Goal: Navigation & Orientation: Find specific page/section

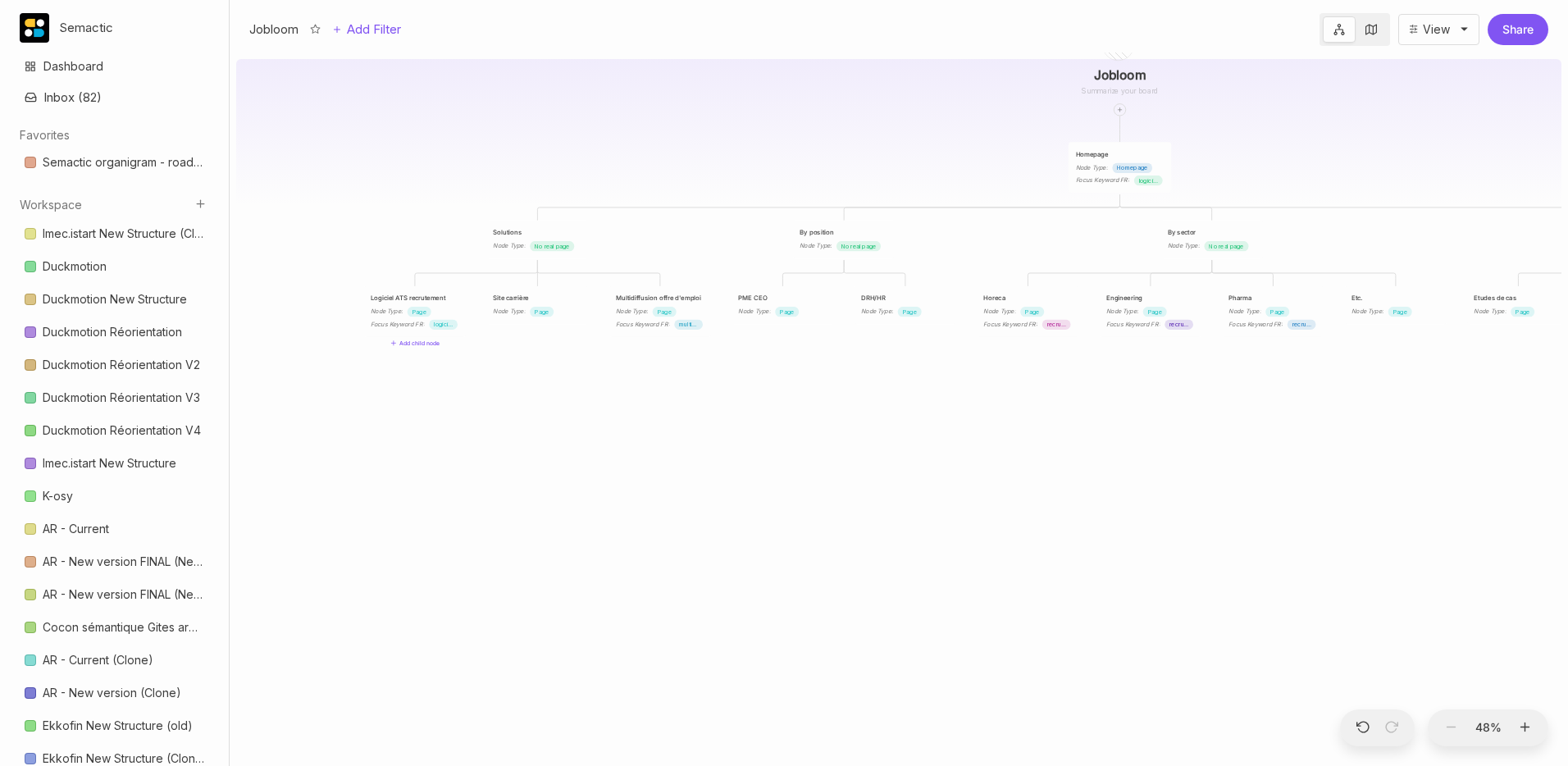
click at [774, 170] on div "Jobloom Homepage Node Type : Homepage Focus Keyword FR : logiciel de recrutemen…" at bounding box center [899, 409] width 1325 height 714
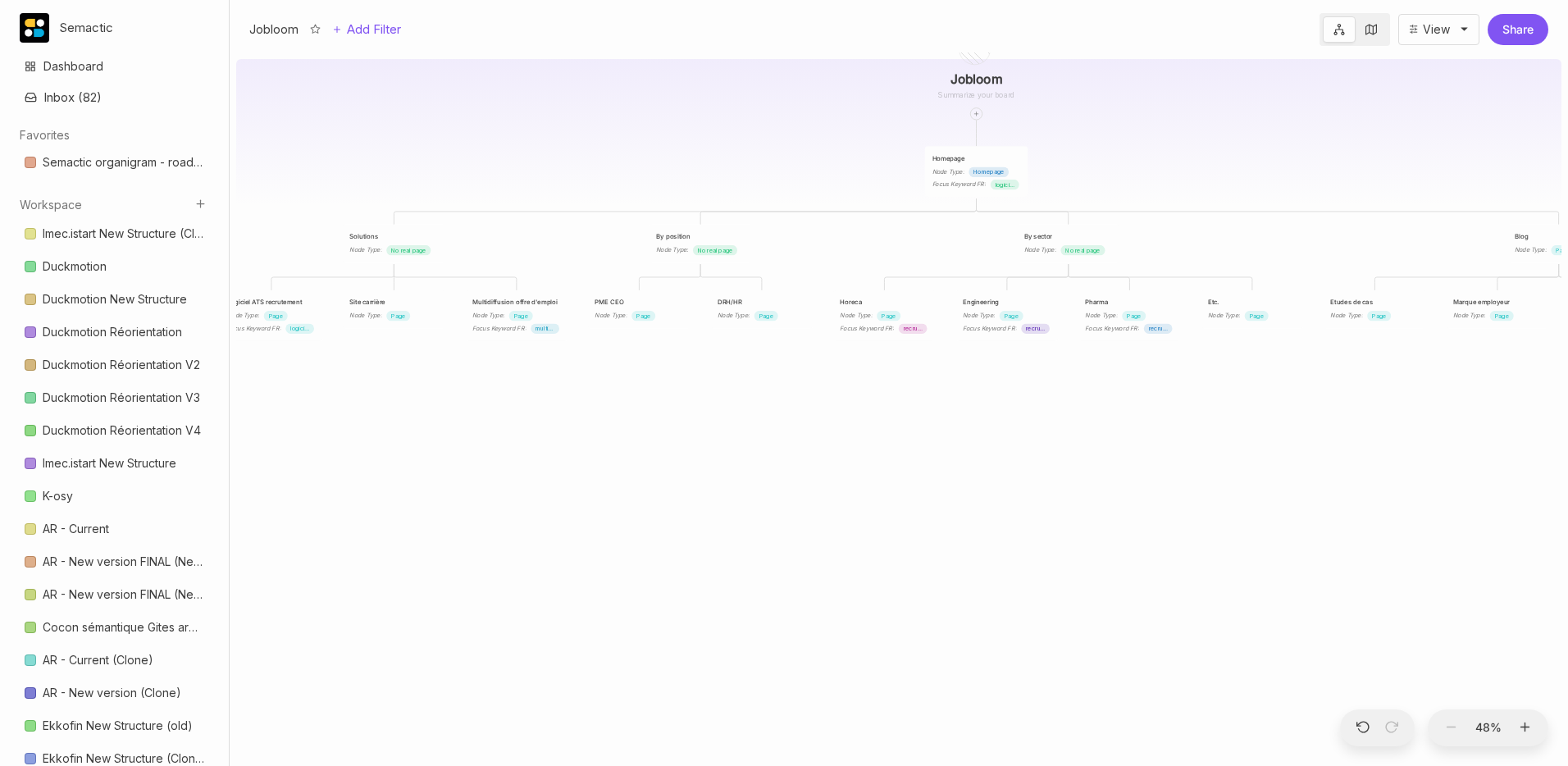
drag, startPoint x: 865, startPoint y: 167, endPoint x: 733, endPoint y: 169, distance: 132.0
click at [733, 169] on div "Jobloom Homepage Node Type : Homepage Focus Keyword FR : logiciel de recrutemen…" at bounding box center [899, 409] width 1325 height 714
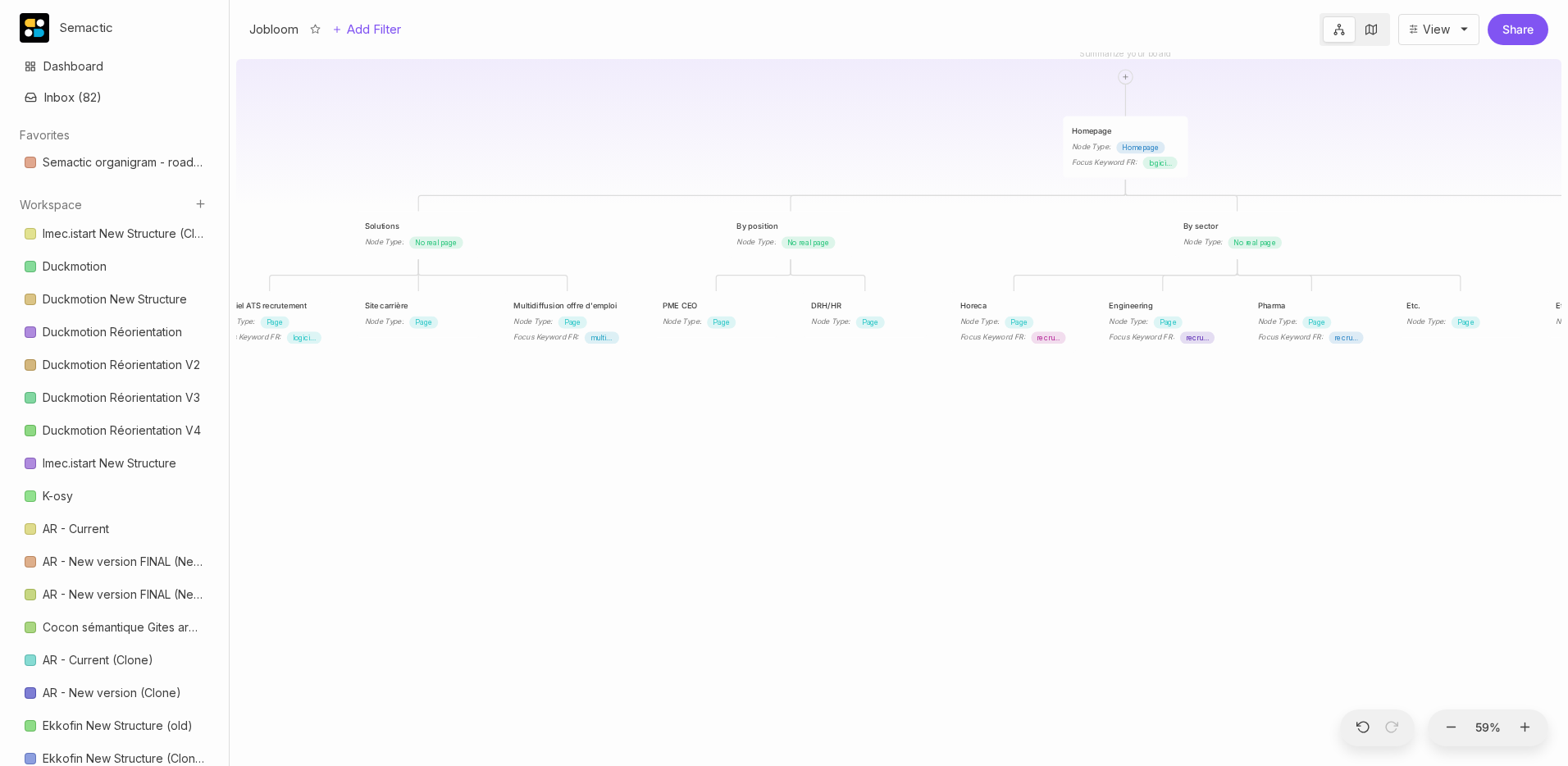
drag, startPoint x: 649, startPoint y: 203, endPoint x: 1054, endPoint y: 174, distance: 406.0
click at [1054, 174] on div "Jobloom Homepage Node Type : Homepage Focus Keyword FR : logiciel de recrutemen…" at bounding box center [899, 409] width 1325 height 714
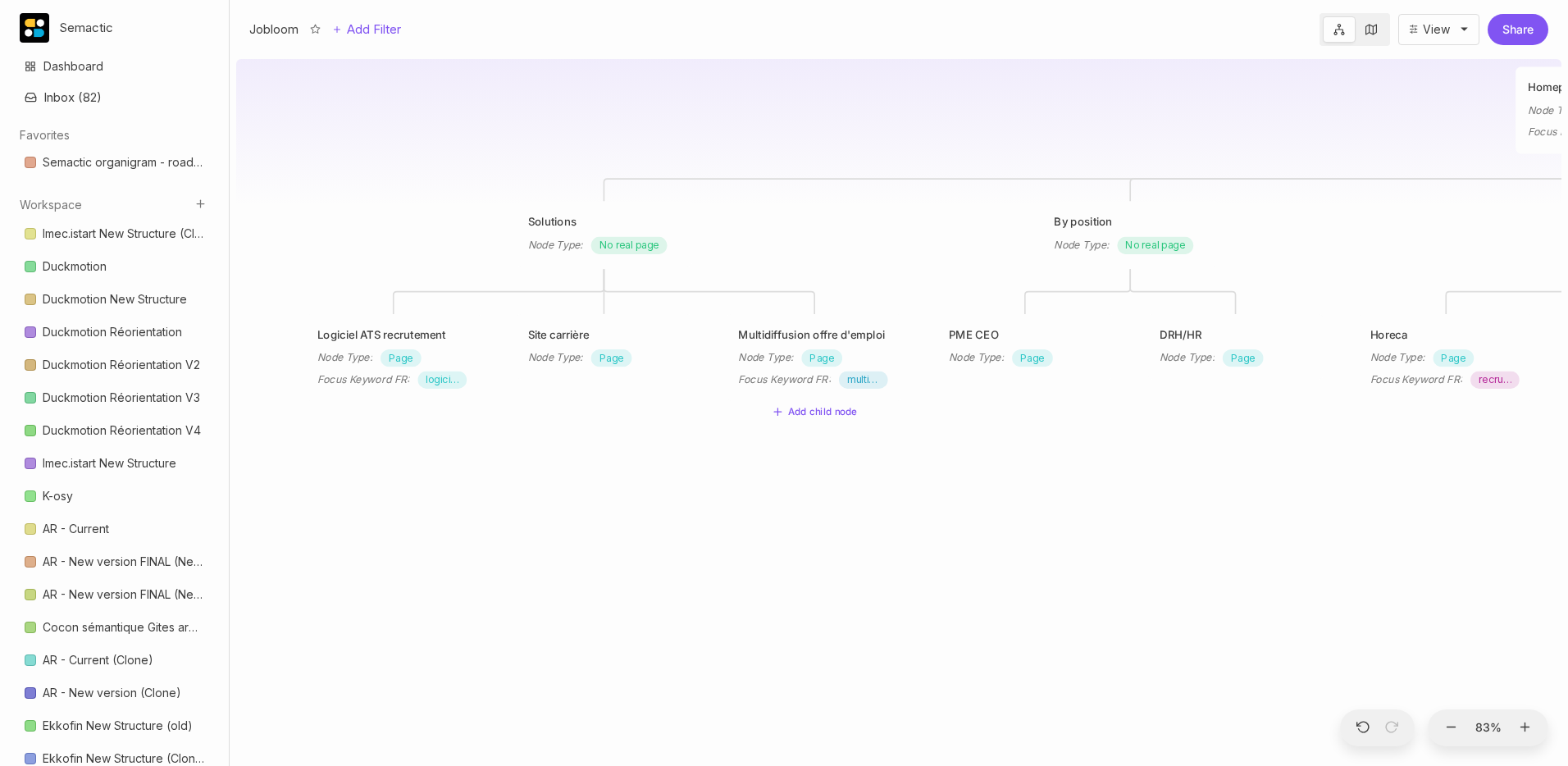
click at [441, 357] on div "Node Type : Page" at bounding box center [393, 358] width 152 height 18
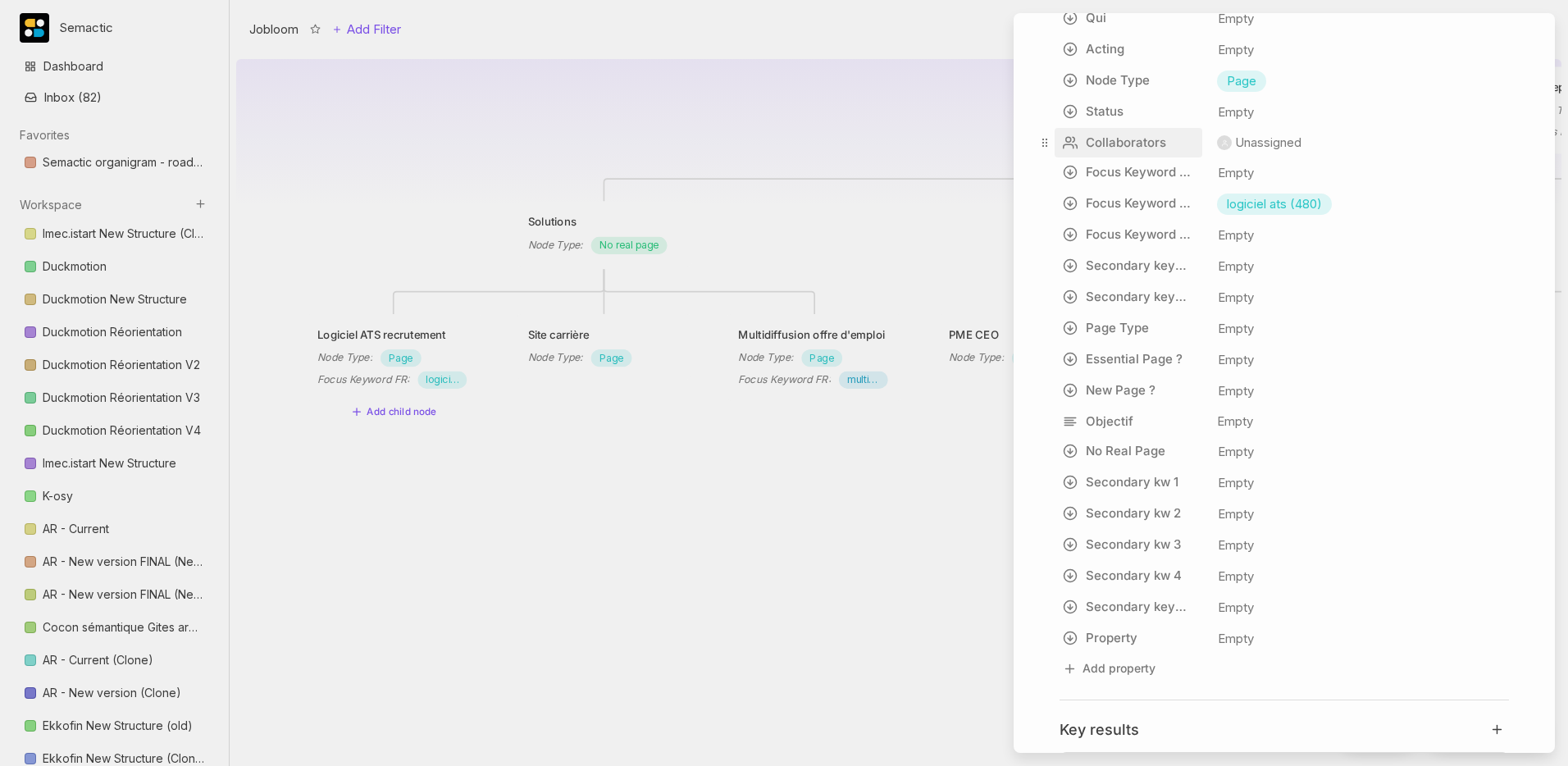
scroll to position [107, 0]
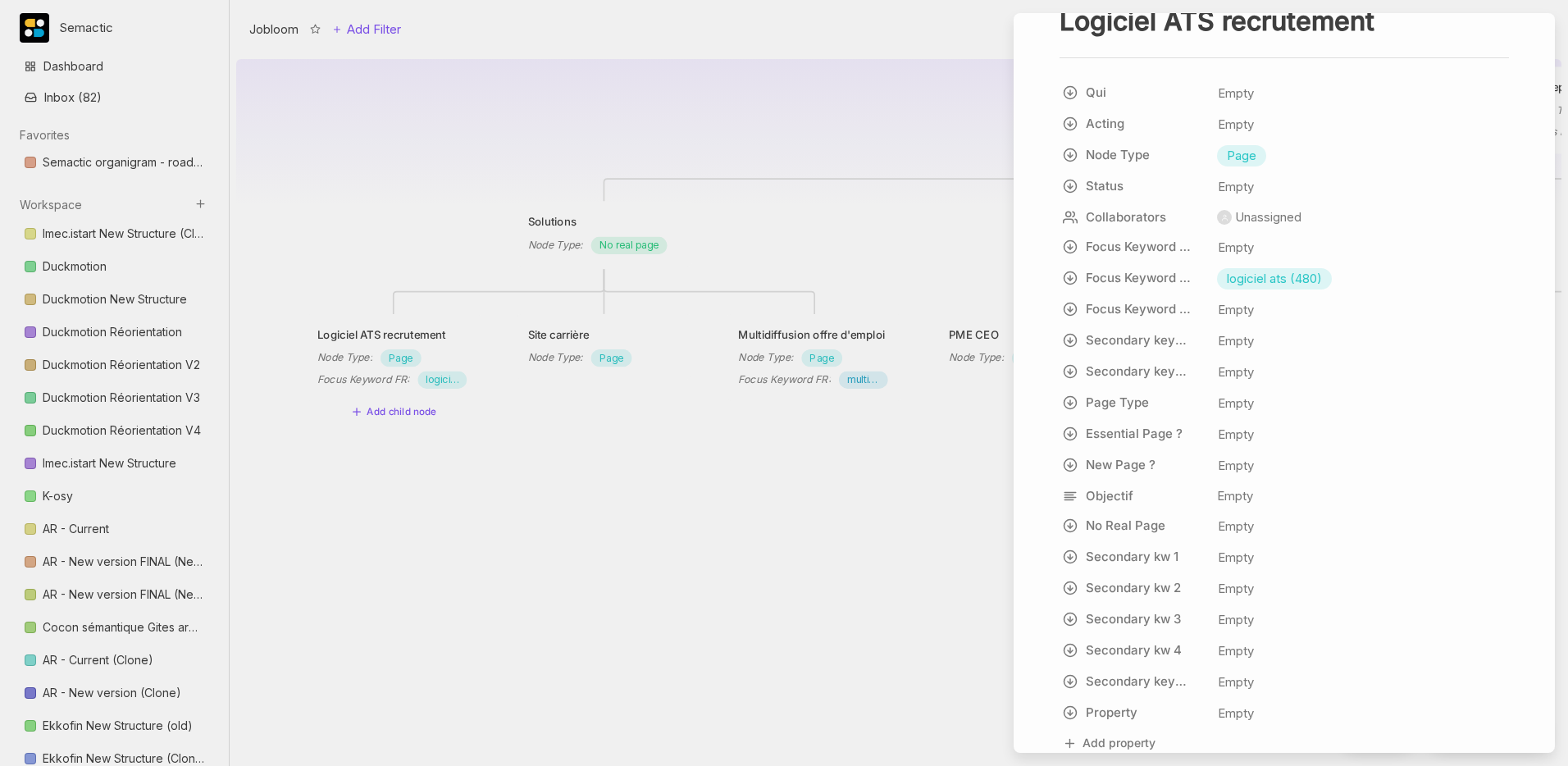
click at [825, 173] on div at bounding box center [784, 383] width 1568 height 766
